Goal: Book appointment/travel/reservation

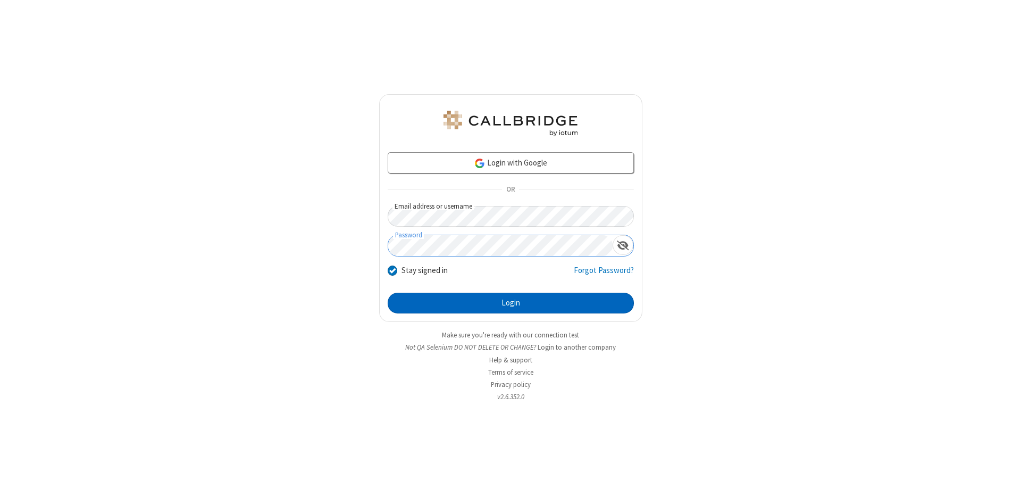
click at [511, 303] on button "Login" at bounding box center [511, 303] width 246 height 21
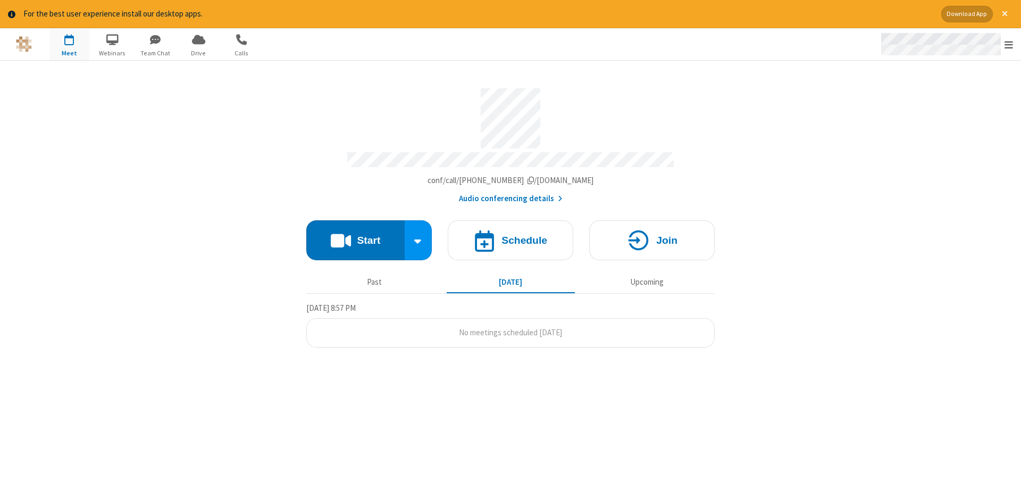
click at [1009, 45] on span "Open menu" at bounding box center [1009, 44] width 9 height 11
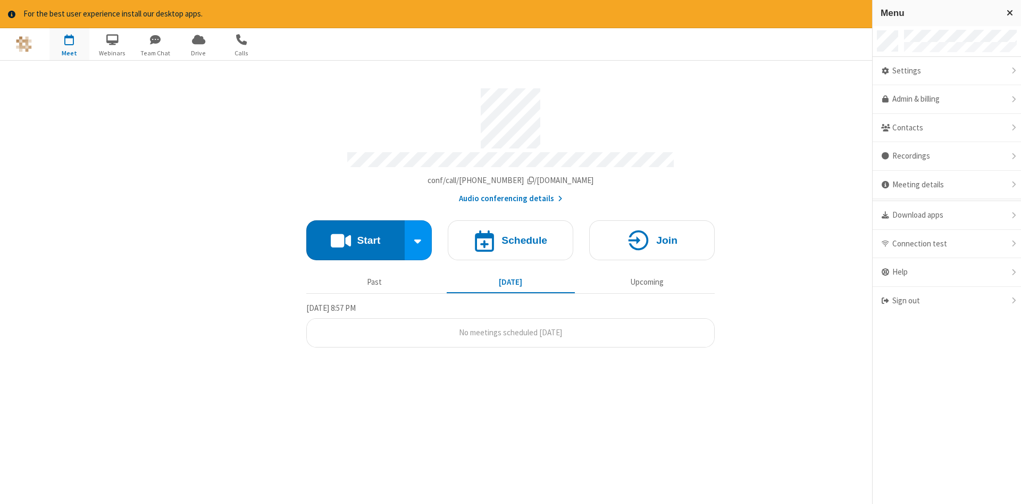
click at [69, 44] on span "button" at bounding box center [69, 39] width 40 height 18
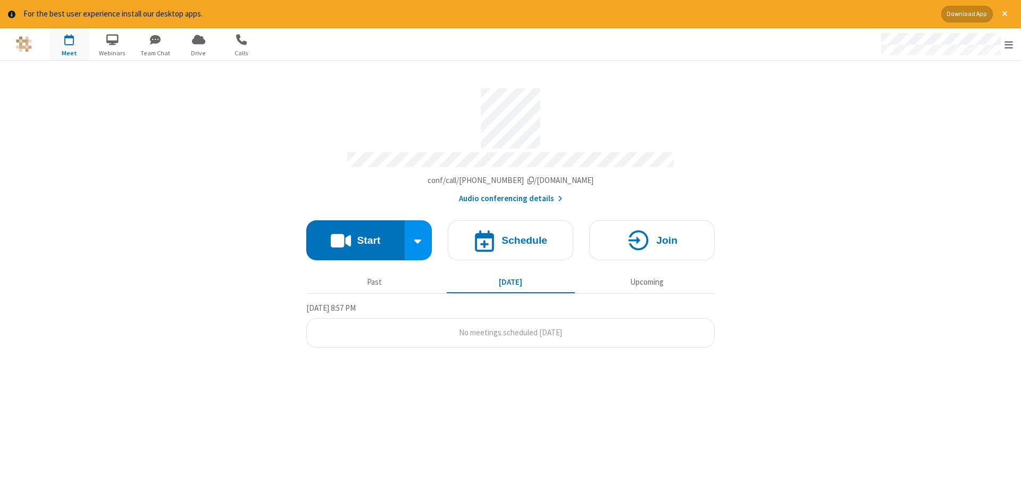
click at [69, 44] on span "button" at bounding box center [69, 39] width 40 height 18
click at [511, 236] on h4 "Schedule" at bounding box center [525, 240] width 46 height 10
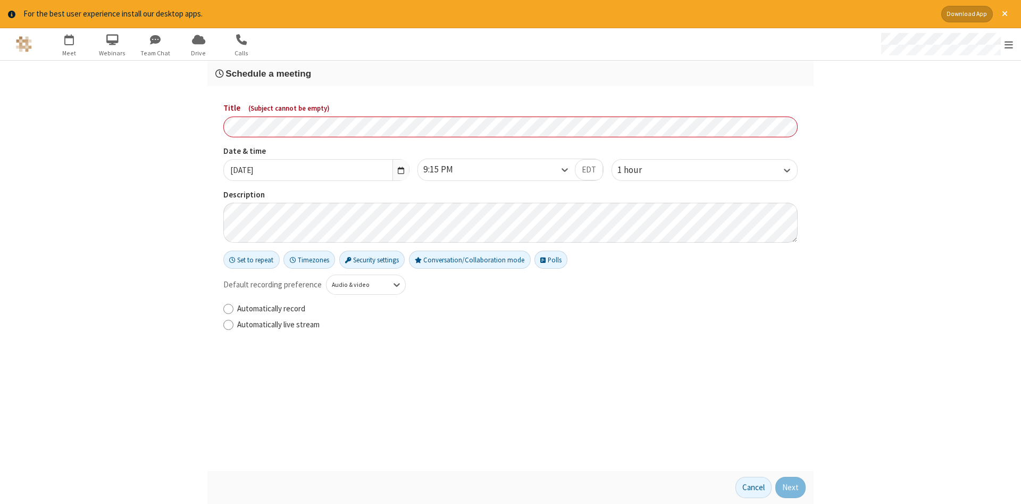
click at [511, 73] on h3 "Schedule a meeting" at bounding box center [510, 74] width 591 height 10
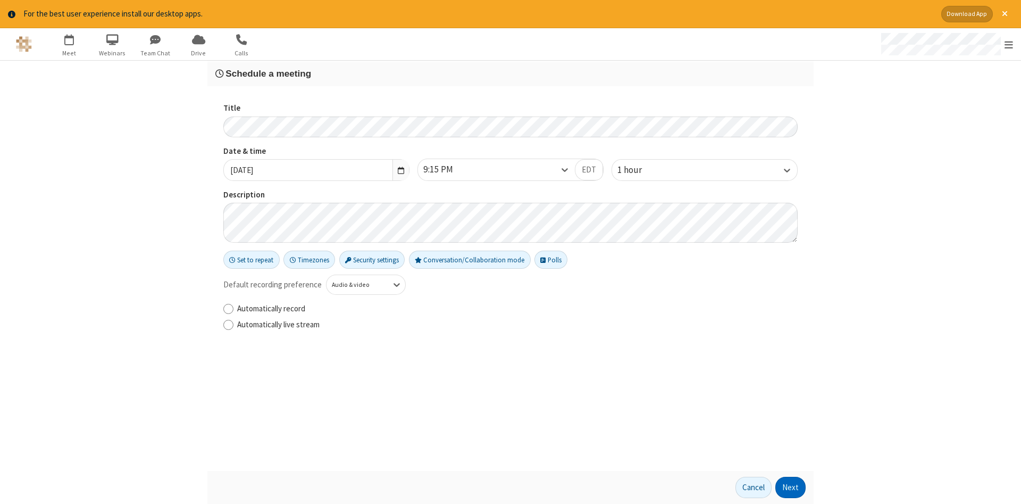
click at [791, 487] on button "Next" at bounding box center [791, 487] width 30 height 21
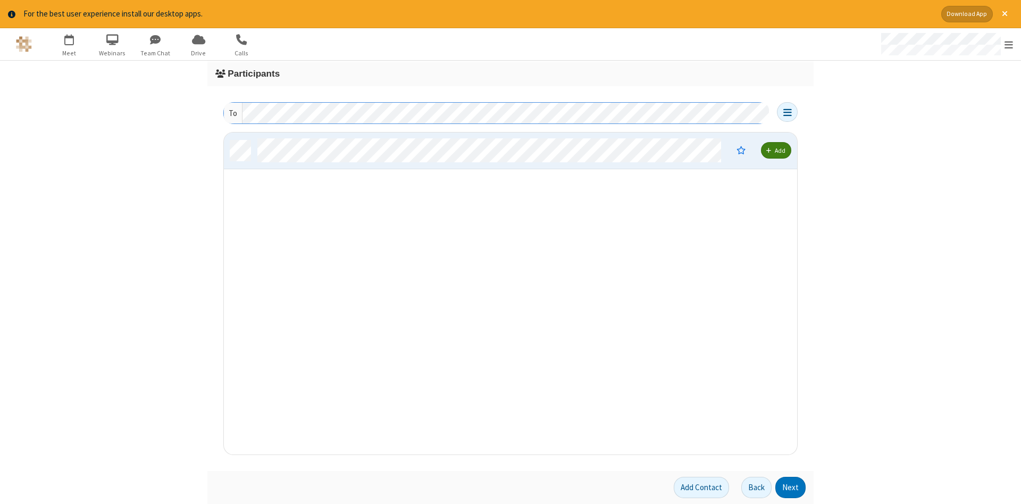
scroll to position [322, 573]
click at [791, 487] on button "Next" at bounding box center [791, 487] width 30 height 21
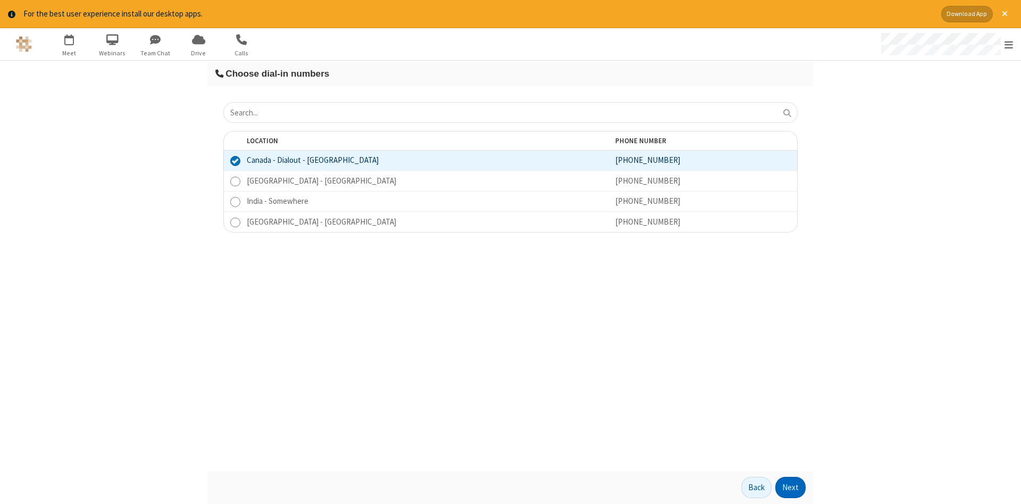
click at [791, 487] on button "Next" at bounding box center [791, 487] width 30 height 21
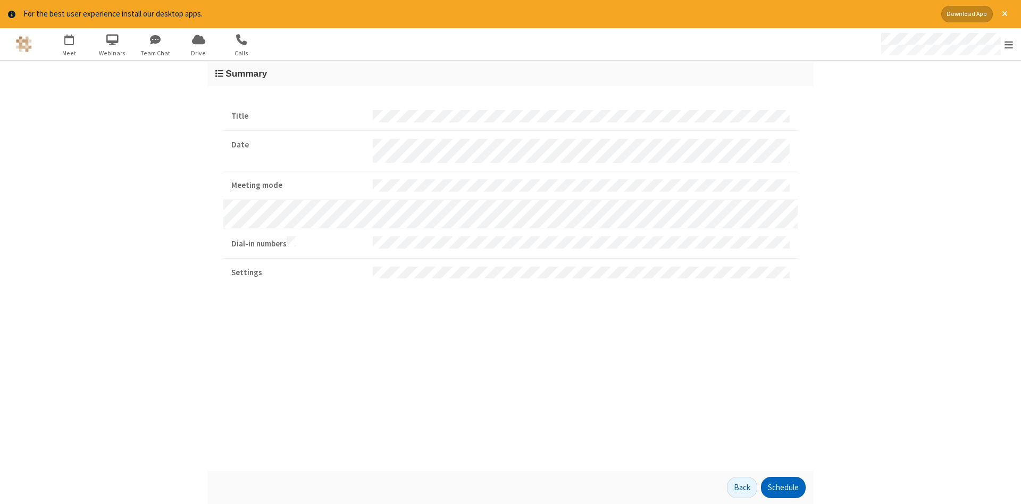
click at [783, 487] on button "Schedule" at bounding box center [783, 487] width 45 height 21
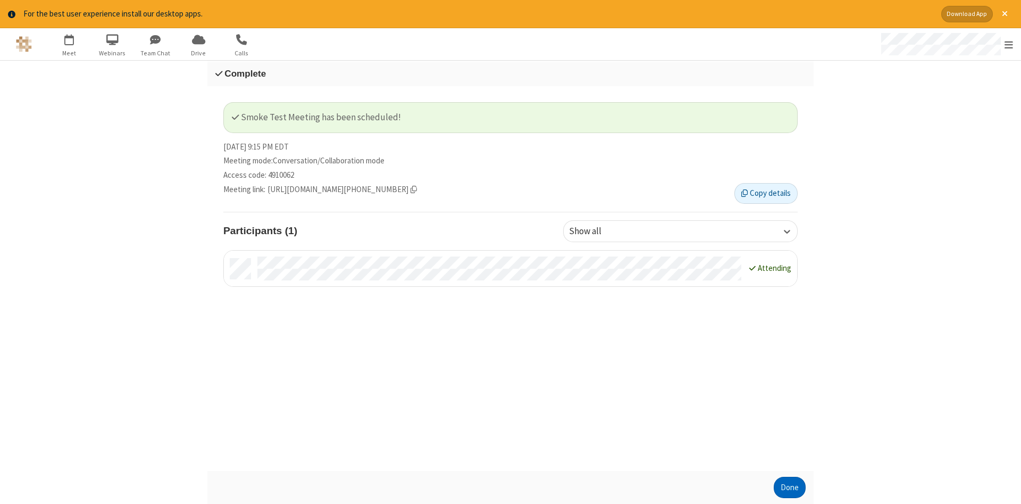
click at [790, 487] on button "Done" at bounding box center [790, 487] width 32 height 21
